Goal: Task Accomplishment & Management: Use online tool/utility

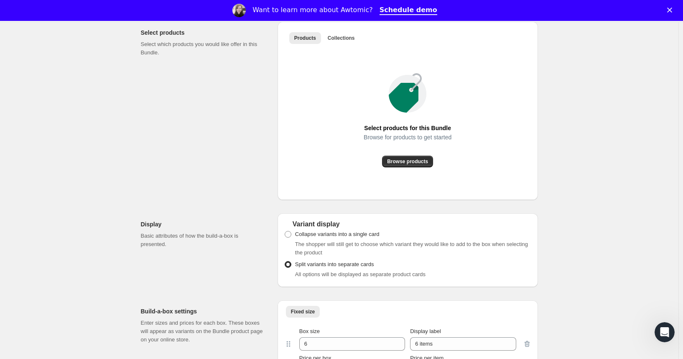
scroll to position [488, 0]
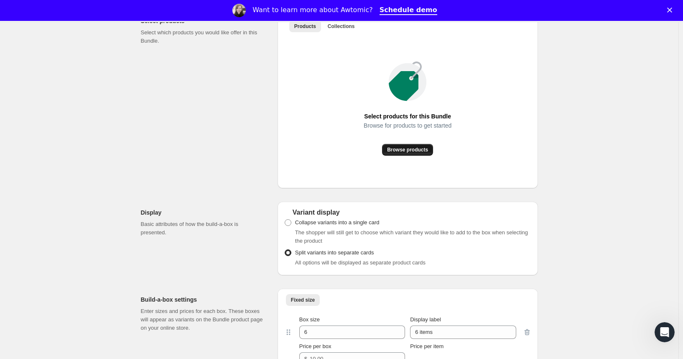
click at [412, 153] on span "Browse products" at bounding box center [407, 149] width 41 height 7
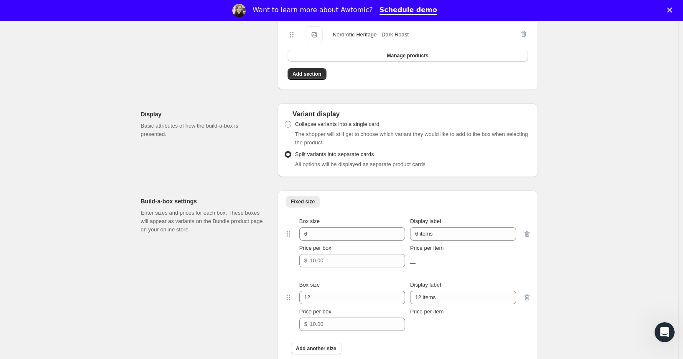
scroll to position [767, 0]
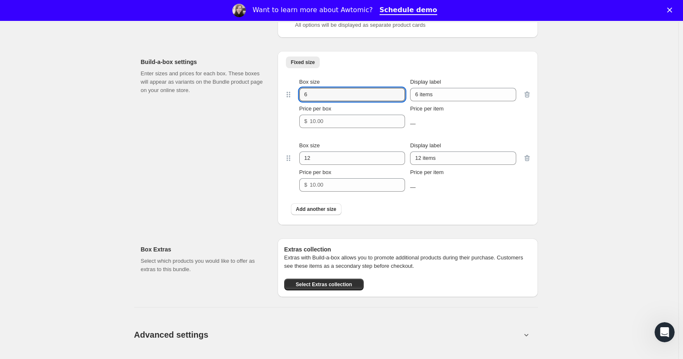
drag, startPoint x: 313, startPoint y: 103, endPoint x: 250, endPoint y: 95, distance: 62.9
click at [250, 95] on div "Build-a-box settings Enter sizes and prices for each box. These boxes will appe…" at bounding box center [339, 134] width 397 height 181
type input "18"
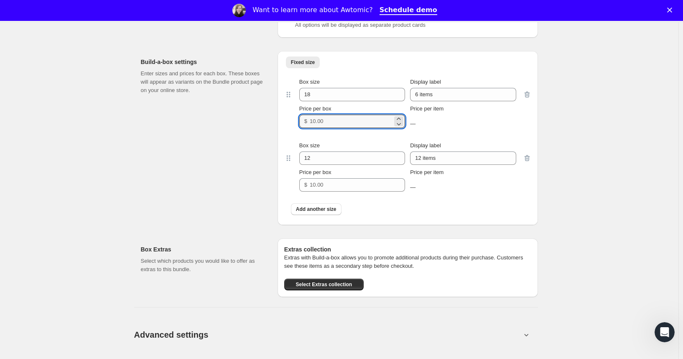
drag, startPoint x: 345, startPoint y: 129, endPoint x: 251, endPoint y: 136, distance: 94.4
click at [251, 136] on div "Build-a-box settings Enter sizes and prices for each box. These boxes will appe…" at bounding box center [339, 134] width 397 height 181
type input "19.99"
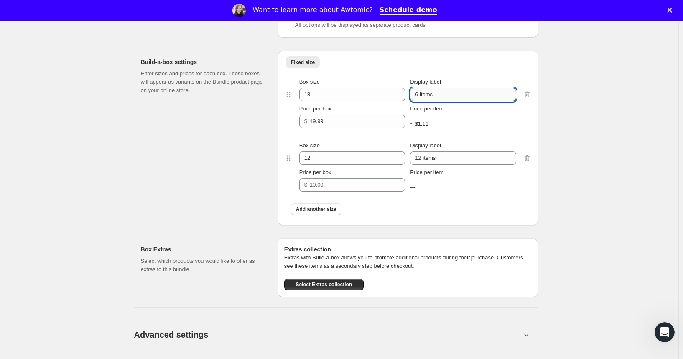
drag, startPoint x: 417, startPoint y: 101, endPoint x: 500, endPoint y: 102, distance: 82.8
click at [500, 101] on input "6 items" at bounding box center [463, 94] width 106 height 13
click at [419, 101] on input "Box of 18 K-Cups" at bounding box center [463, 94] width 106 height 13
type input "Bulk Box of 18 K-Cups"
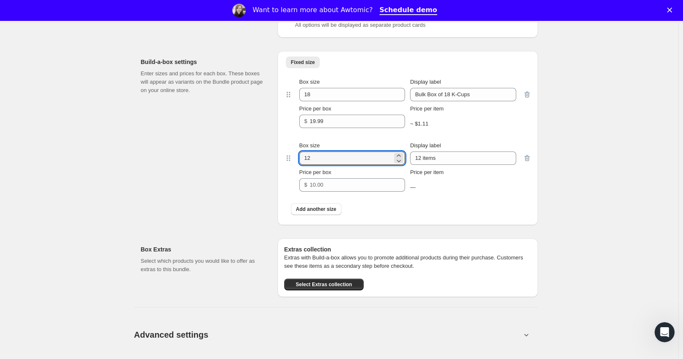
drag, startPoint x: 320, startPoint y: 170, endPoint x: 263, endPoint y: 168, distance: 56.9
click at [263, 168] on div "Build-a-box settings Enter sizes and prices for each box. These boxes will appe…" at bounding box center [339, 134] width 397 height 181
type input "40"
click at [339, 192] on input "Price per box" at bounding box center [351, 184] width 83 height 13
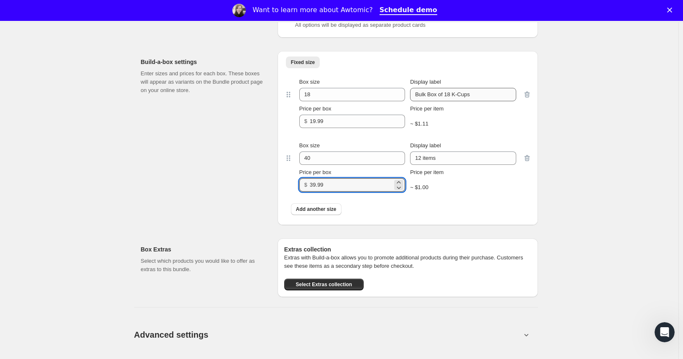
type input "39.99"
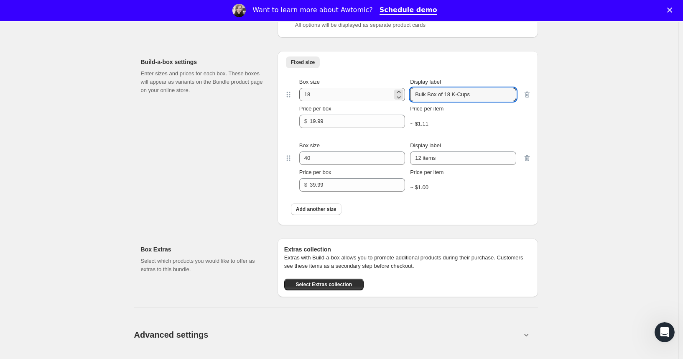
drag, startPoint x: 482, startPoint y: 101, endPoint x: 376, endPoint y: 105, distance: 106.3
click at [376, 101] on div "Box size 18 Display label Bulk Box of 18 K-Cups" at bounding box center [407, 89] width 217 height 23
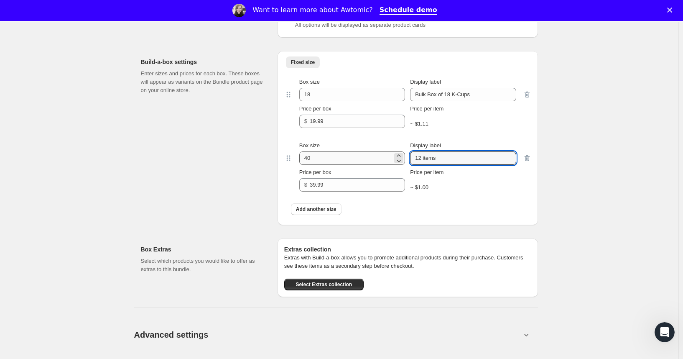
drag, startPoint x: 456, startPoint y: 165, endPoint x: 383, endPoint y: 166, distance: 73.6
click at [383, 165] on div "Box size 40 Display label 12 items" at bounding box center [407, 152] width 217 height 23
paste input "Bulk Box of 18 K-Cup"
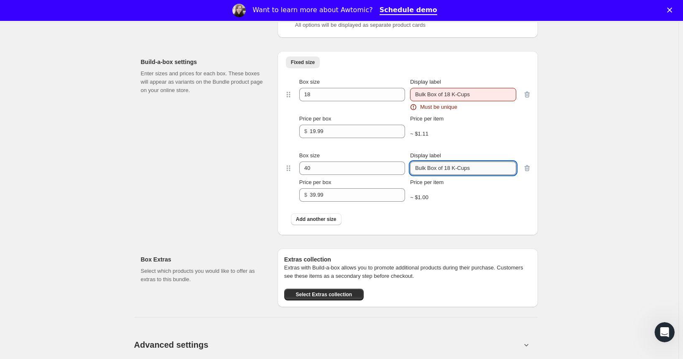
click at [451, 175] on input "Bulk Box of 18 K-Cups" at bounding box center [463, 167] width 106 height 13
drag, startPoint x: 448, startPoint y: 176, endPoint x: 454, endPoint y: 176, distance: 5.4
click at [454, 175] on input "Bulk Box of 18 K-Cups" at bounding box center [463, 167] width 106 height 13
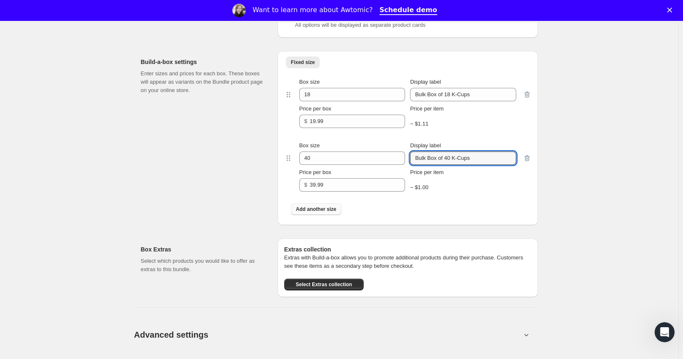
type input "Bulk Box of 40 K-Cups"
click at [323, 212] on span "Add another size" at bounding box center [316, 209] width 41 height 7
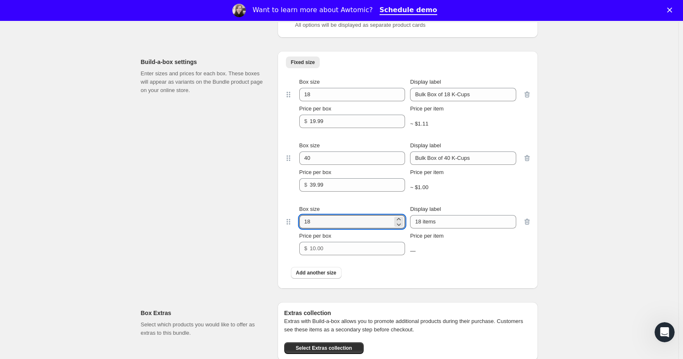
drag, startPoint x: 317, startPoint y: 234, endPoint x: 279, endPoint y: 233, distance: 38.1
click at [293, 236] on div "Box size 18 Display label 18 items Price per box $ Price per item —" at bounding box center [407, 230] width 247 height 64
type input "60"
click at [447, 228] on input "18 items" at bounding box center [463, 221] width 106 height 13
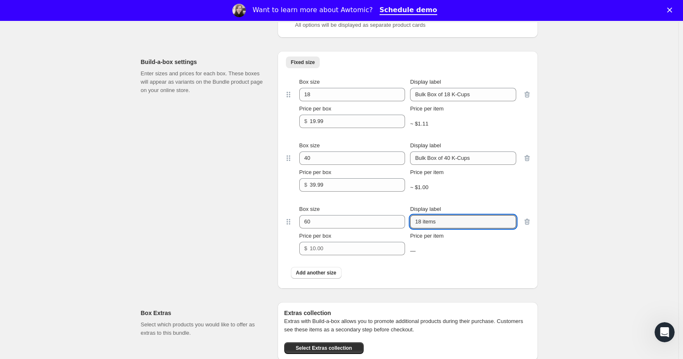
drag, startPoint x: 447, startPoint y: 230, endPoint x: 337, endPoint y: 242, distance: 111.4
click at [335, 242] on div "Box size 60 Display label 18 items Price per box $ Price per item —" at bounding box center [408, 230] width 230 height 50
paste input "Bulk Box of 18 K-Cup"
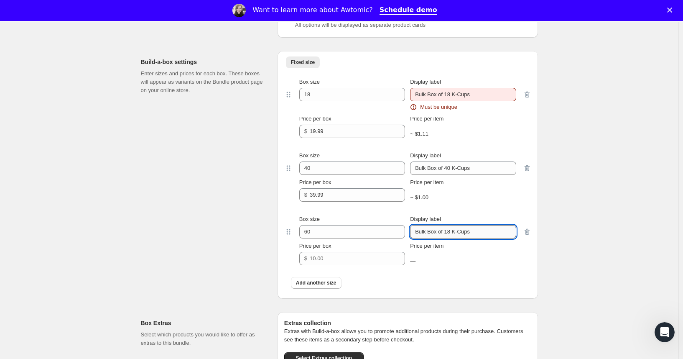
drag, startPoint x: 449, startPoint y: 240, endPoint x: 454, endPoint y: 240, distance: 5.4
click at [454, 238] on input "Bulk Box of 18 K-Cups" at bounding box center [463, 231] width 106 height 13
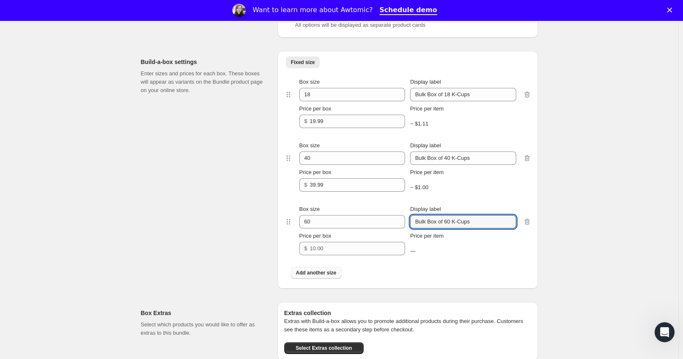
type input "Bulk Box of 60 K-Cups"
click at [324, 276] on span "Add another size" at bounding box center [316, 272] width 41 height 7
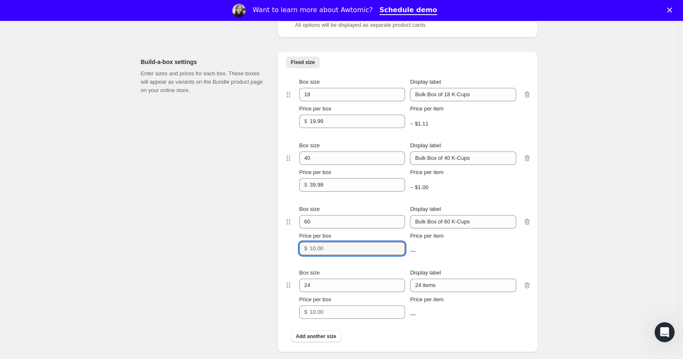
drag, startPoint x: 328, startPoint y: 255, endPoint x: 235, endPoint y: 258, distance: 92.9
click at [247, 257] on div "Build-a-box settings Enter sizes and prices for each box. These boxes will appe…" at bounding box center [339, 198] width 397 height 308
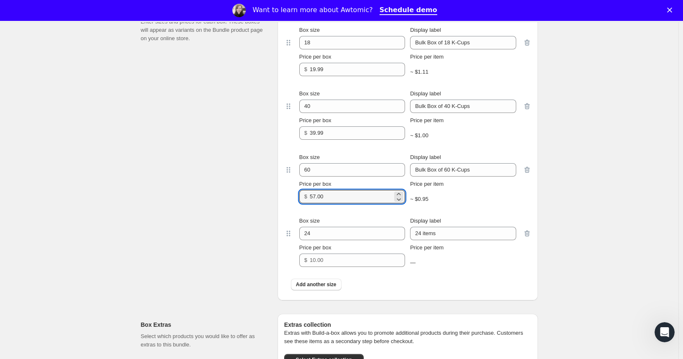
scroll to position [836, 0]
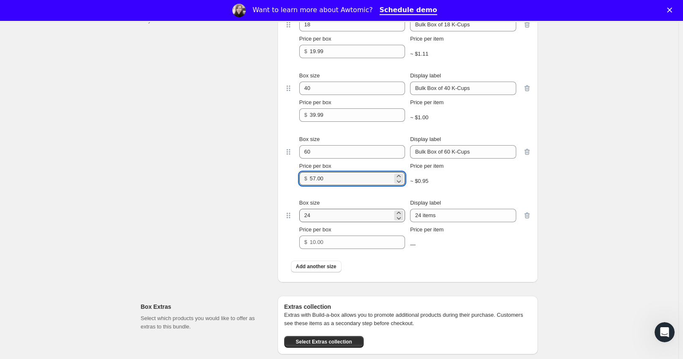
type input "57.00"
click at [337, 220] on input "24" at bounding box center [345, 215] width 93 height 13
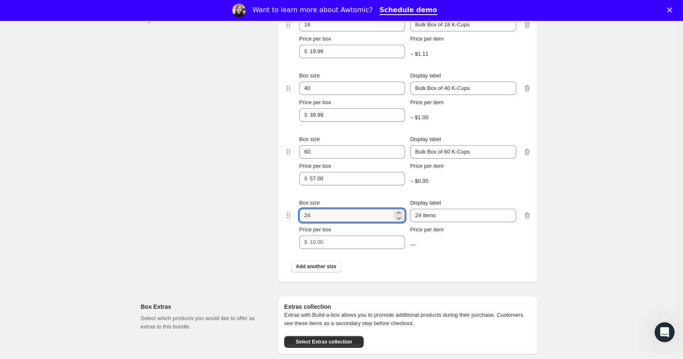
drag, startPoint x: 227, startPoint y: 228, endPoint x: 194, endPoint y: 229, distance: 32.6
click at [195, 229] on div "Build-a-box settings Enter sizes and prices for each box. These boxes will appe…" at bounding box center [339, 128] width 397 height 308
type input "80"
click at [445, 218] on input "24 items" at bounding box center [463, 215] width 106 height 13
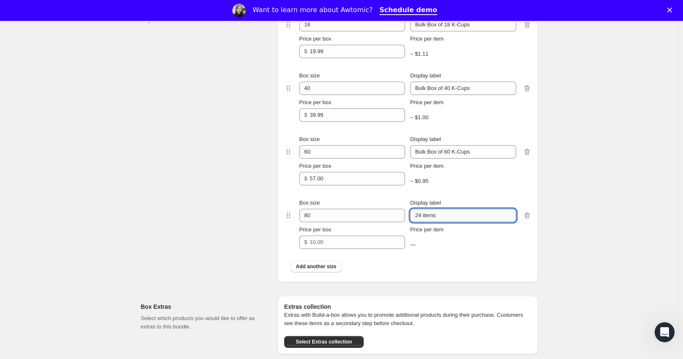
drag, startPoint x: 451, startPoint y: 220, endPoint x: 446, endPoint y: 224, distance: 6.5
click at [446, 222] on input "24 items" at bounding box center [463, 215] width 106 height 13
drag, startPoint x: 446, startPoint y: 224, endPoint x: 472, endPoint y: 219, distance: 26.8
click at [380, 222] on div "Box size 80 Display label 24 items" at bounding box center [407, 210] width 217 height 23
paste input "Bulk Box of 18 K-Cup"
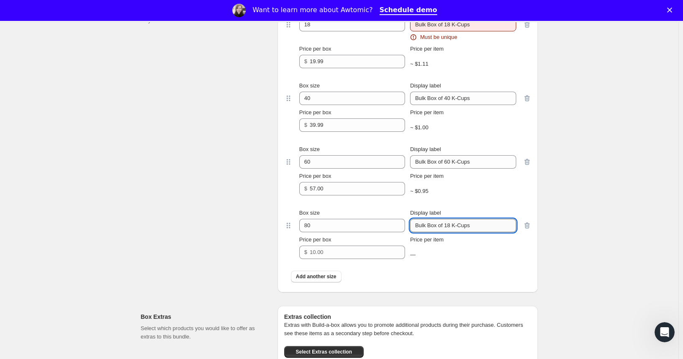
drag, startPoint x: 448, startPoint y: 235, endPoint x: 454, endPoint y: 234, distance: 5.5
click at [454, 232] on input "Bulk Box of 18 K-Cups" at bounding box center [463, 225] width 106 height 13
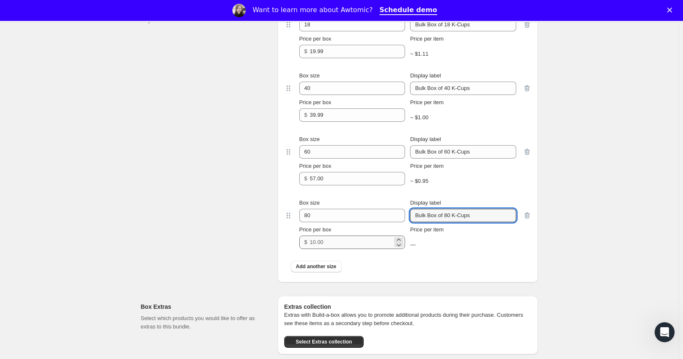
type input "Bulk Box of 80 K-Cups"
click at [374, 249] on input "Price per box" at bounding box center [351, 241] width 83 height 13
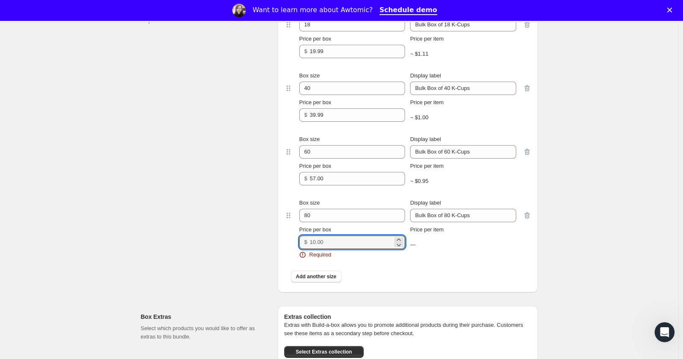
type input "7"
type input "2"
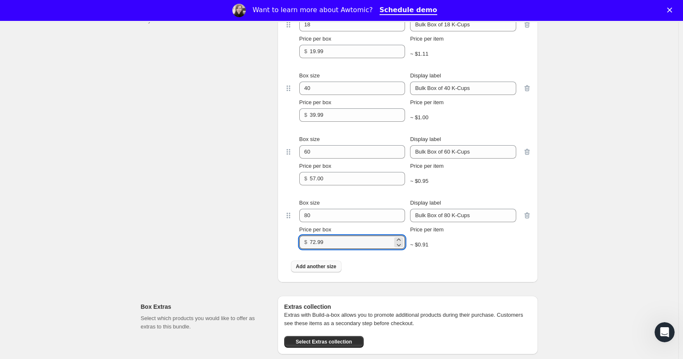
type input "72.99"
click at [327, 270] on span "Add another size" at bounding box center [316, 266] width 41 height 7
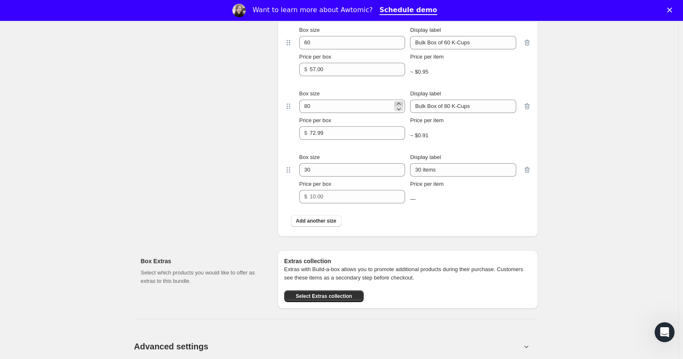
scroll to position [906, 0]
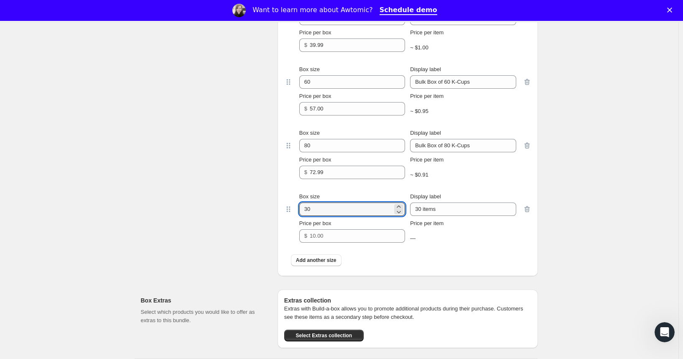
drag, startPoint x: 332, startPoint y: 217, endPoint x: 279, endPoint y: 220, distance: 53.2
click at [279, 220] on div "Build-a-box settings Enter sizes and prices for each box. These boxes will appe…" at bounding box center [339, 90] width 397 height 371
type input "100"
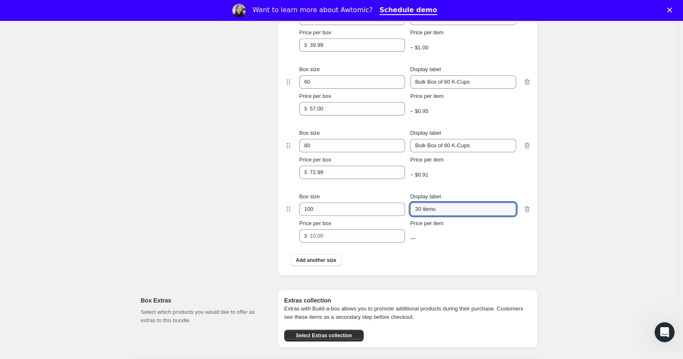
drag, startPoint x: 457, startPoint y: 217, endPoint x: 418, endPoint y: 209, distance: 40.1
click at [384, 216] on div "Box size 100 Display label 30 items" at bounding box center [407, 203] width 217 height 23
paste input "Bulk Box of 18 K-Cup"
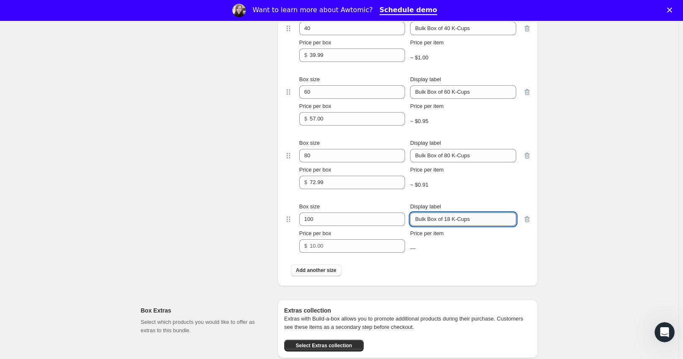
click at [453, 226] on input "Bulk Box of 18 K-Cups" at bounding box center [463, 218] width 106 height 13
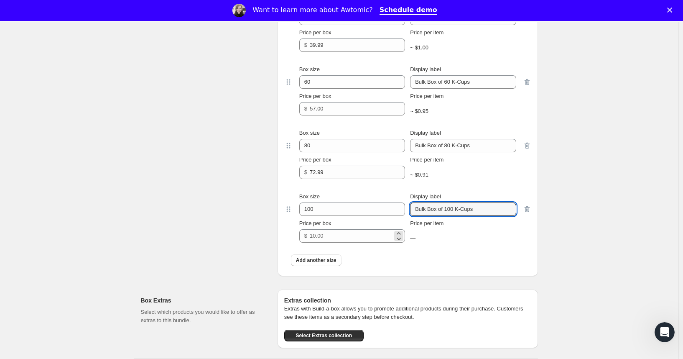
type input "Bulk Box of 100 K-Cups"
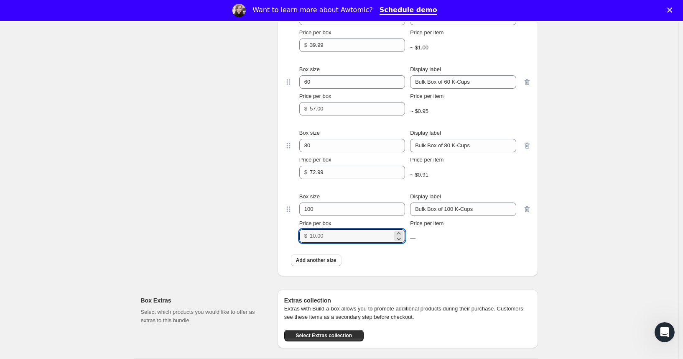
drag, startPoint x: 310, startPoint y: 241, endPoint x: 243, endPoint y: 245, distance: 67.0
click at [243, 245] on div "Build-a-box settings Enter sizes and prices for each box. These boxes will appe…" at bounding box center [339, 90] width 397 height 371
type input "89.99"
click at [318, 263] on span "Add another size" at bounding box center [316, 260] width 41 height 7
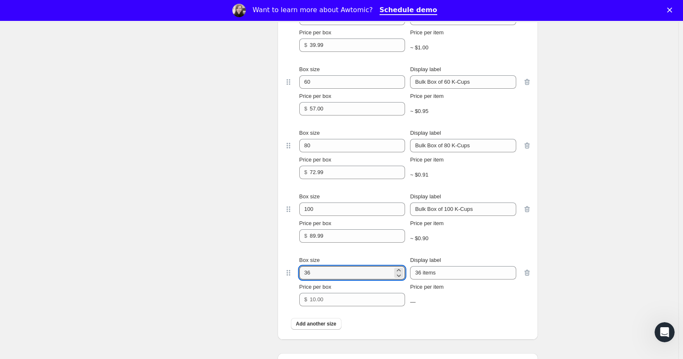
drag, startPoint x: 328, startPoint y: 285, endPoint x: 235, endPoint y: 286, distance: 93.3
click at [235, 286] on div "Build-a-box settings Enter sizes and prices for each box. These boxes will appe…" at bounding box center [339, 122] width 397 height 435
type input "150"
drag, startPoint x: 450, startPoint y: 283, endPoint x: 345, endPoint y: 284, distance: 105.4
click at [345, 279] on div "Box size 150 Display label 36 items" at bounding box center [407, 267] width 217 height 23
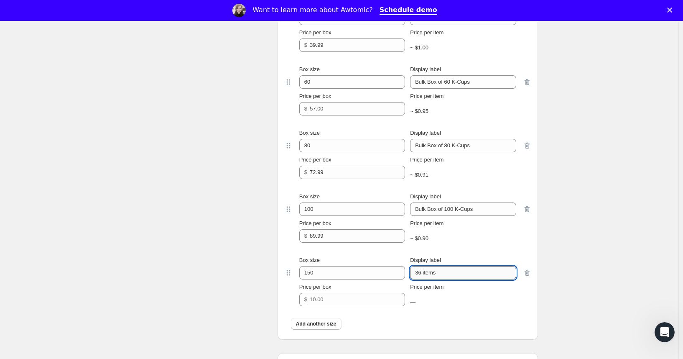
paste input "Bulk Box of 18 K-Cup"
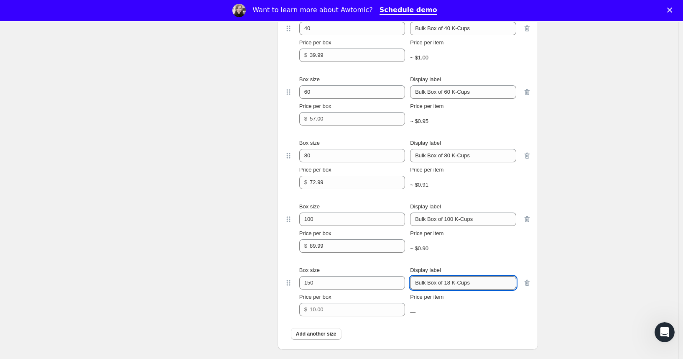
drag, startPoint x: 449, startPoint y: 292, endPoint x: 454, endPoint y: 292, distance: 5.0
click at [454, 289] on input "Bulk Box of 18 K-Cups" at bounding box center [463, 282] width 106 height 13
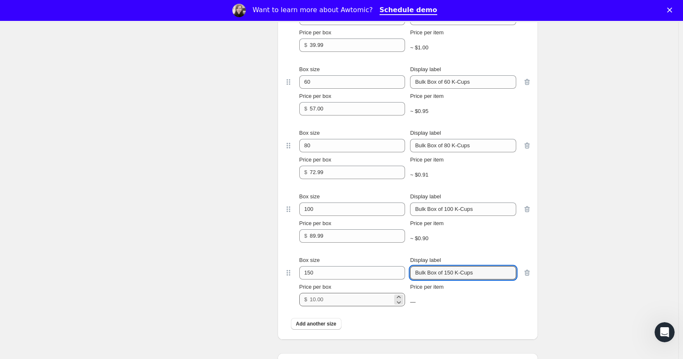
type input "Bulk Box of 150 K-Cups"
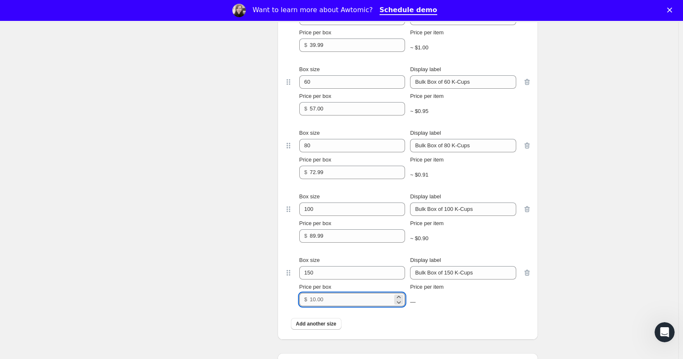
click at [342, 306] on input "Price per box" at bounding box center [351, 299] width 83 height 13
click at [317, 306] on input "129.99" at bounding box center [351, 299] width 83 height 13
type input "139.99"
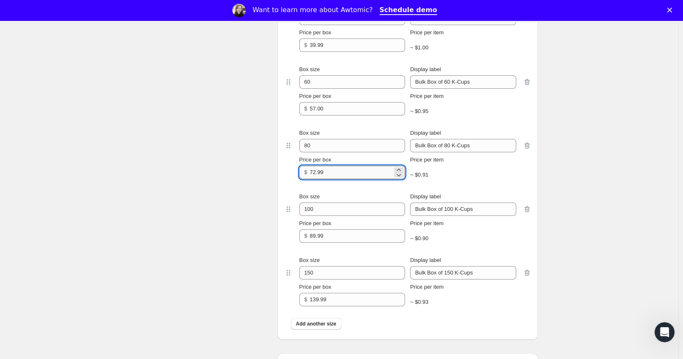
click at [319, 179] on input "72.99" at bounding box center [351, 172] width 83 height 13
type input "74.99"
click at [331, 237] on div "Price per box $ 89.99" at bounding box center [352, 230] width 106 height 23
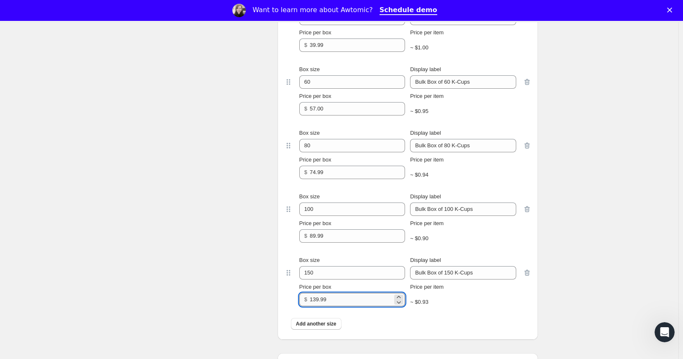
drag, startPoint x: 315, startPoint y: 306, endPoint x: 322, endPoint y: 306, distance: 7.1
click at [322, 306] on input "139.99" at bounding box center [351, 299] width 83 height 13
drag, startPoint x: 324, startPoint y: 308, endPoint x: 344, endPoint y: 309, distance: 19.7
click at [344, 306] on input "134.99" at bounding box center [351, 299] width 83 height 13
drag, startPoint x: 313, startPoint y: 307, endPoint x: 338, endPoint y: 310, distance: 24.8
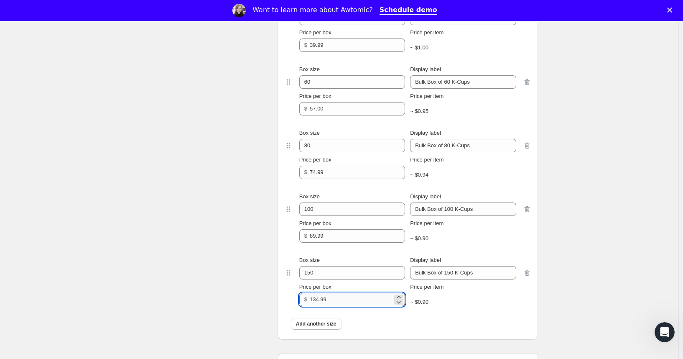
click at [337, 306] on input "134.99" at bounding box center [351, 299] width 83 height 13
type input "129.99"
click at [472, 306] on div "~ $0.87" at bounding box center [463, 302] width 106 height 8
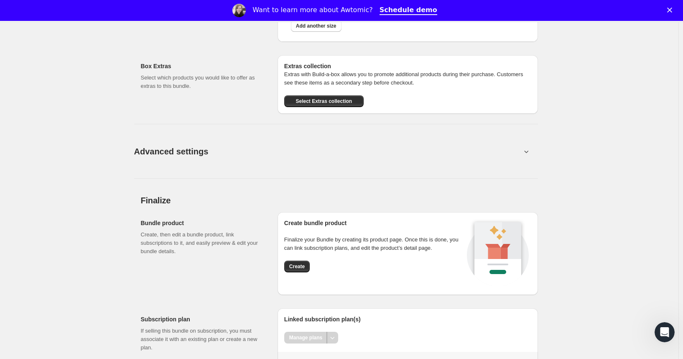
scroll to position [1248, 0]
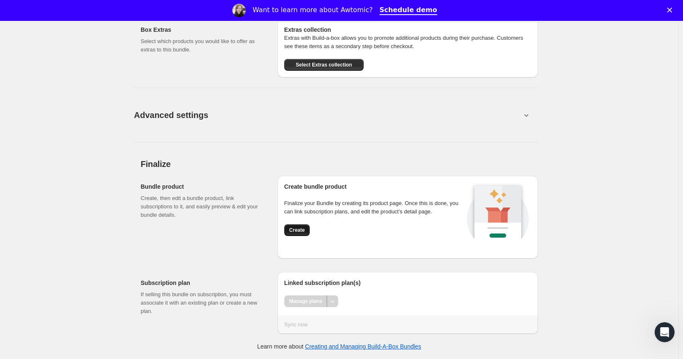
click at [304, 230] on span "Create" at bounding box center [296, 230] width 15 height 7
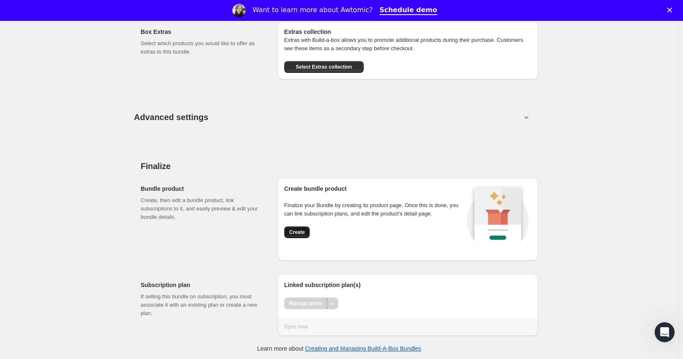
scroll to position [1258, 0]
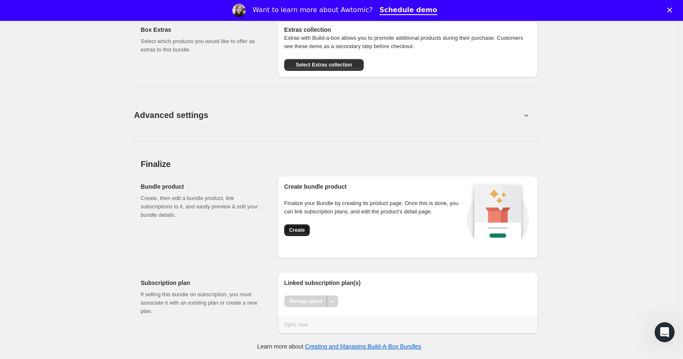
click at [299, 230] on span "Create" at bounding box center [296, 230] width 15 height 7
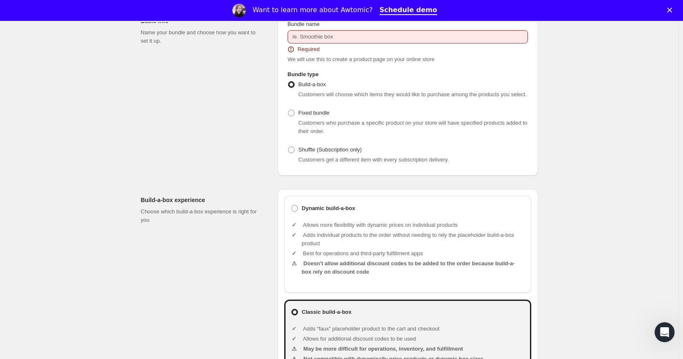
scroll to position [0, 0]
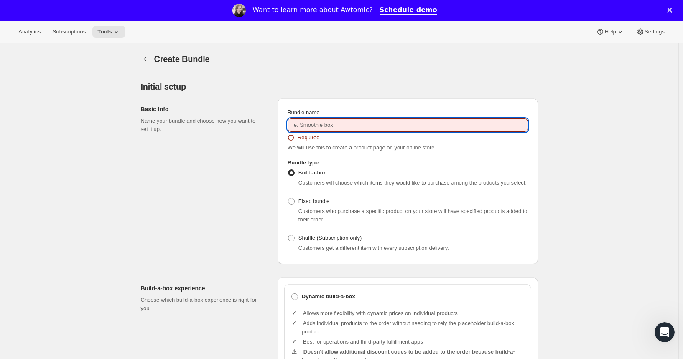
click at [334, 125] on input "Bundle name" at bounding box center [408, 124] width 240 height 13
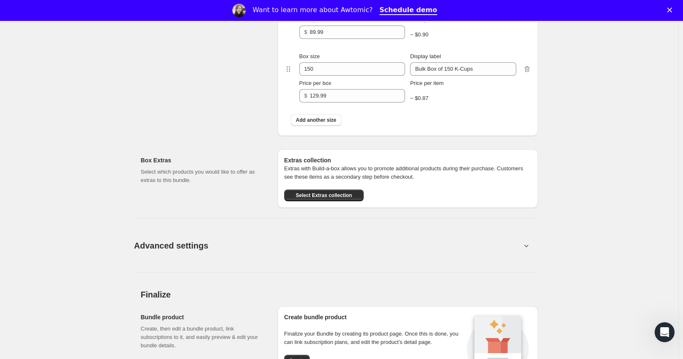
scroll to position [1185, 0]
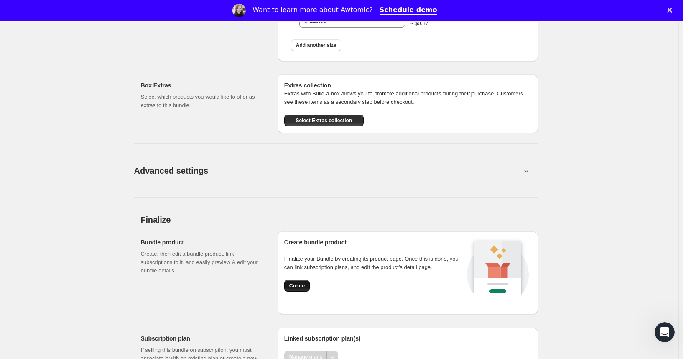
type input "Build-A-Box of Bulk K-Cup Coffee Pods"
click at [305, 289] on span "Create" at bounding box center [296, 285] width 15 height 7
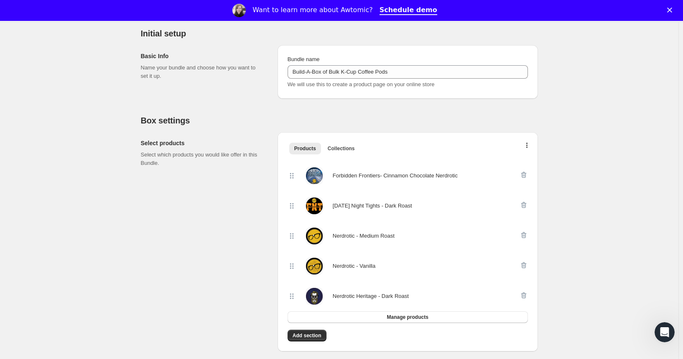
scroll to position [140, 0]
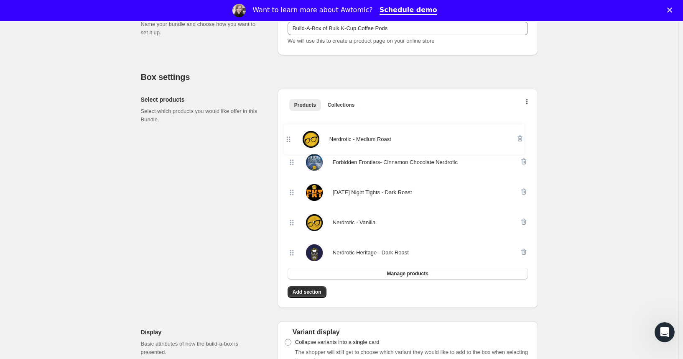
drag, startPoint x: 295, startPoint y: 194, endPoint x: 289, endPoint y: 134, distance: 60.6
click at [289, 134] on div "Forbidden Frontiers- Cinnamon Chocolate Nerdrotic [DATE] Night Tights - Dark Ro…" at bounding box center [407, 198] width 247 height 169
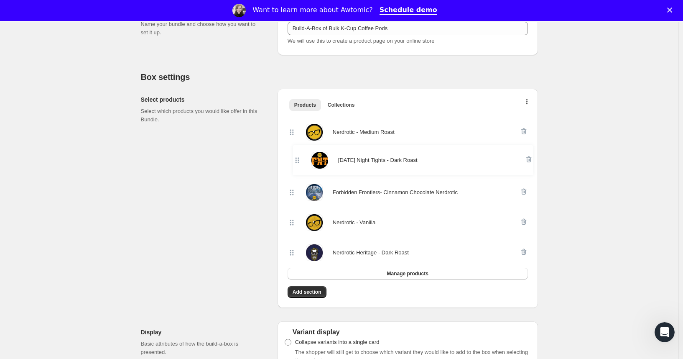
drag, startPoint x: 296, startPoint y: 171, endPoint x: 297, endPoint y: 156, distance: 14.6
click at [297, 156] on div "Nerdrotic - Medium Roast Forbidden Frontiers- Cinnamon Chocolate Nerdrotic [DAT…" at bounding box center [408, 192] width 240 height 151
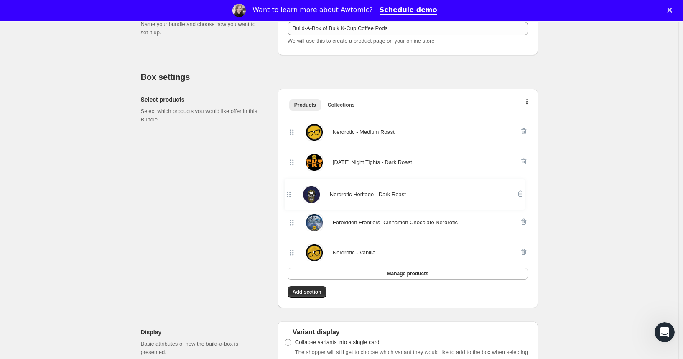
drag, startPoint x: 294, startPoint y: 252, endPoint x: 289, endPoint y: 189, distance: 63.8
click at [289, 189] on div "Nerdrotic - Medium Roast [DATE] Night Tights - Dark Roast Forbidden Frontiers- …" at bounding box center [407, 198] width 247 height 169
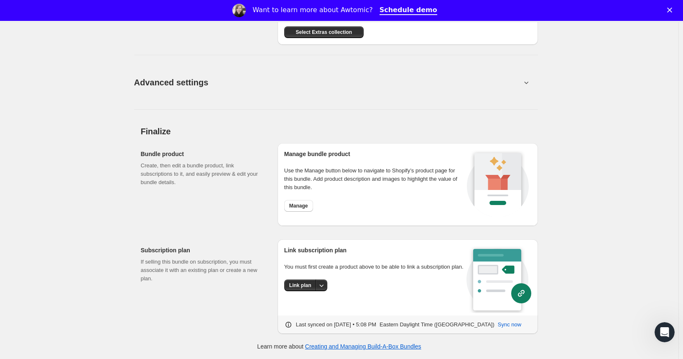
scroll to position [1014, 0]
click at [326, 284] on icon "More actions" at bounding box center [321, 285] width 8 height 8
click at [305, 307] on span "Link plan" at bounding box center [304, 311] width 40 height 8
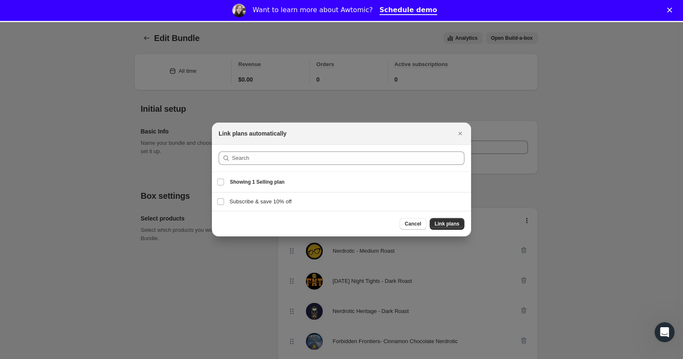
scroll to position [993, 0]
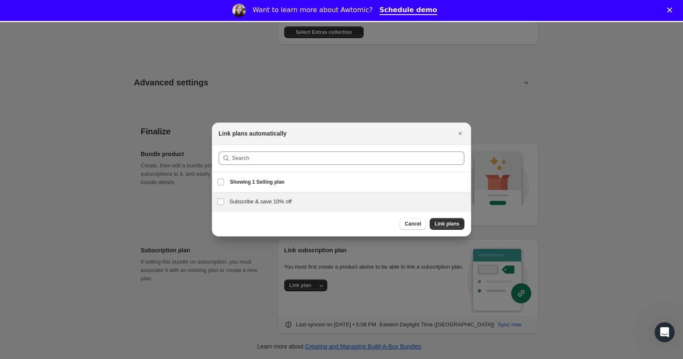
click at [275, 200] on h3 "Subscribe & save 10% off" at bounding box center [348, 201] width 237 height 8
checkbox input "true"
click at [450, 226] on span "Link plans" at bounding box center [447, 223] width 25 height 7
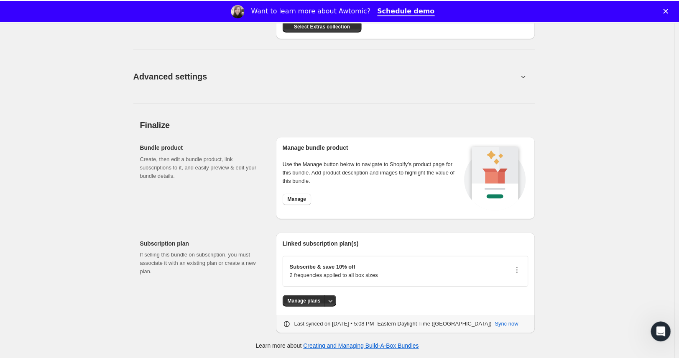
scroll to position [1021, 0]
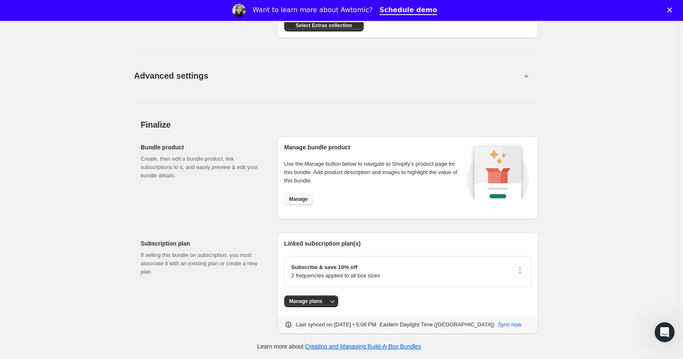
click at [302, 196] on span "Manage" at bounding box center [298, 199] width 19 height 7
